Goal: Task Accomplishment & Management: Complete application form

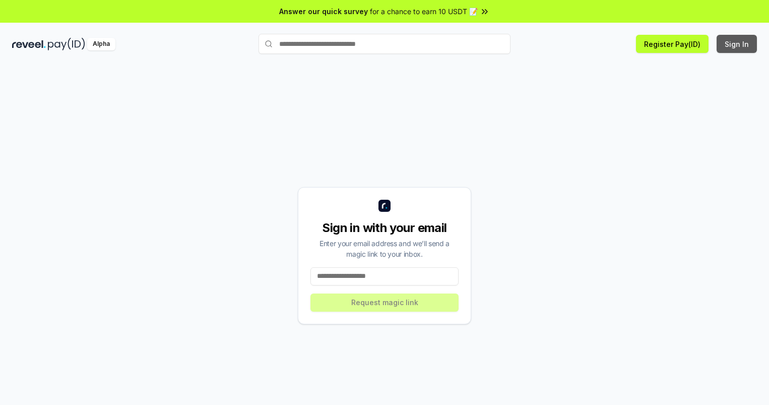
click at [738, 44] on button "Sign In" at bounding box center [737, 44] width 40 height 18
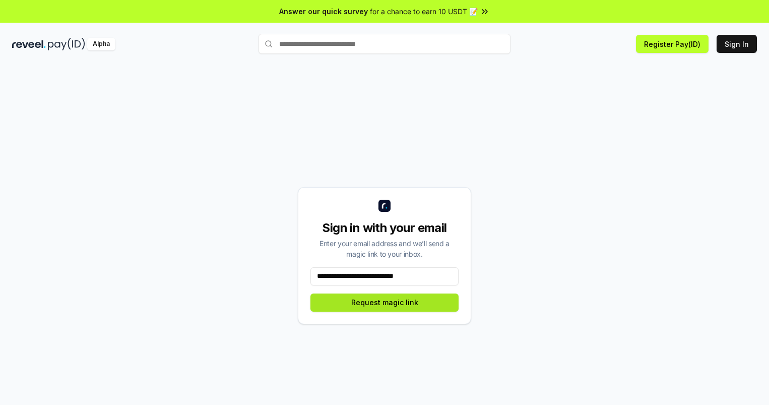
type input "**********"
click at [385, 302] on button "Request magic link" at bounding box center [385, 302] width 148 height 18
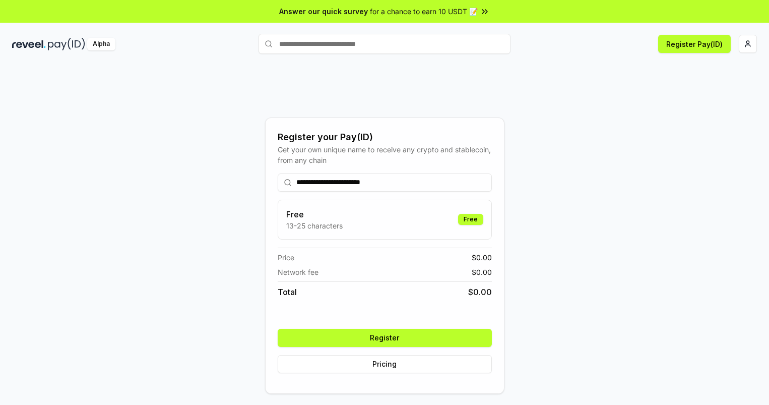
click at [385, 337] on button "Register" at bounding box center [385, 338] width 214 height 18
